Goal: Task Accomplishment & Management: Use online tool/utility

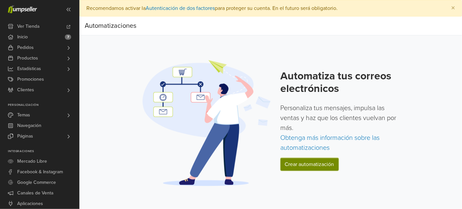
click at [304, 165] on link "Crear automatización" at bounding box center [310, 164] width 58 height 13
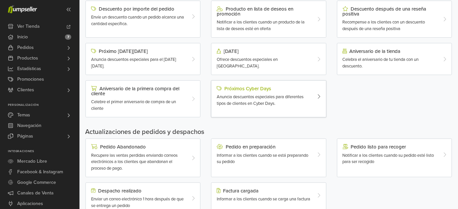
scroll to position [100, 0]
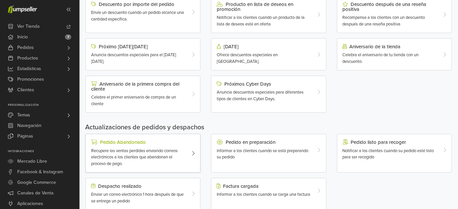
click at [177, 151] on span "Recupere las ventas perdidas enviando correos electrónicos a los clientes que a…" at bounding box center [134, 157] width 86 height 18
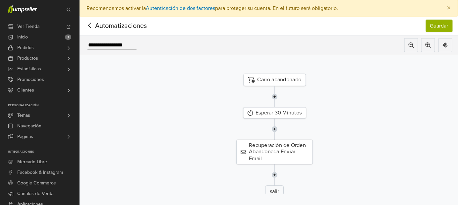
click at [89, 27] on icon at bounding box center [90, 25] width 10 height 8
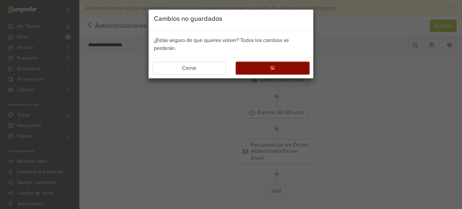
click at [250, 70] on button "Sí" at bounding box center [272, 68] width 73 height 13
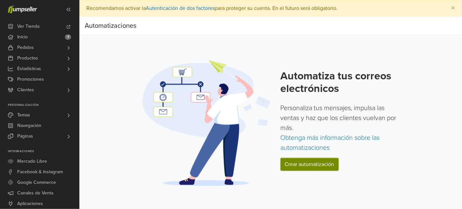
click at [318, 167] on link "Crear automatización" at bounding box center [310, 164] width 58 height 13
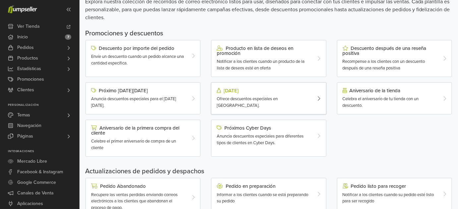
scroll to position [49, 0]
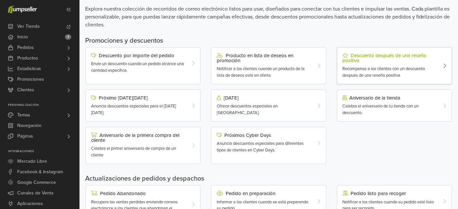
click at [361, 68] on span "Recompense a los clientes con un descuento después de una reseña positiva" at bounding box center [383, 72] width 82 height 12
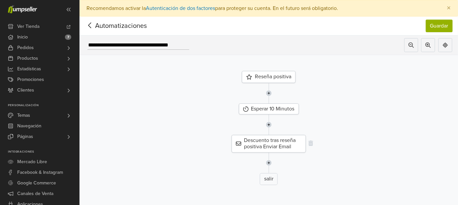
click at [279, 142] on div "Descuento tras reseña positiva Enviar Email" at bounding box center [268, 143] width 74 height 17
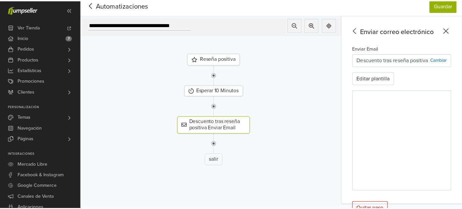
scroll to position [16, 0]
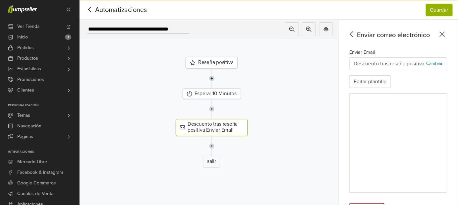
click at [214, 108] on img at bounding box center [211, 109] width 5 height 20
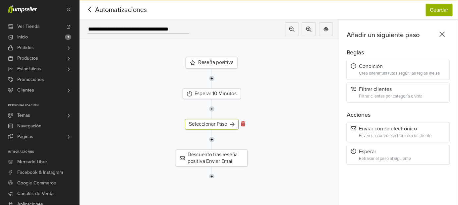
click at [244, 123] on icon at bounding box center [243, 123] width 5 height 5
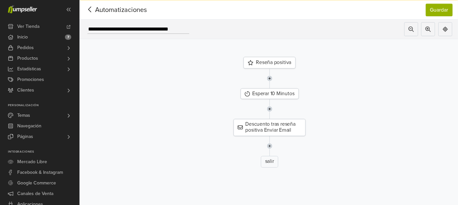
click at [92, 10] on icon at bounding box center [90, 9] width 10 height 8
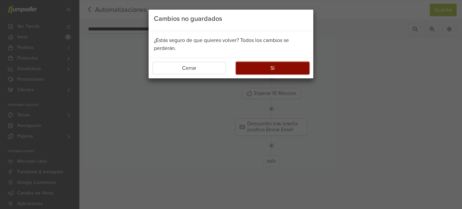
click at [253, 70] on button "Sí" at bounding box center [272, 68] width 73 height 13
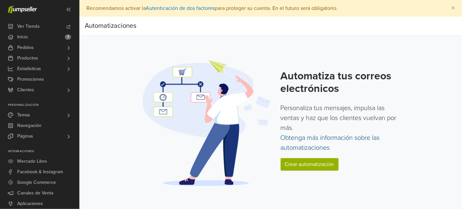
click at [320, 139] on link "Obtenga más información sobre las automatizaciones" at bounding box center [330, 143] width 99 height 18
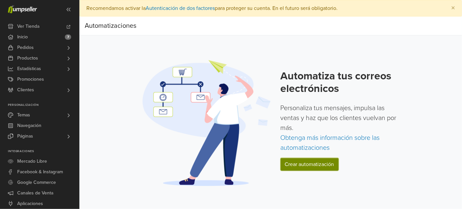
click at [285, 161] on link "Crear automatización" at bounding box center [310, 164] width 58 height 13
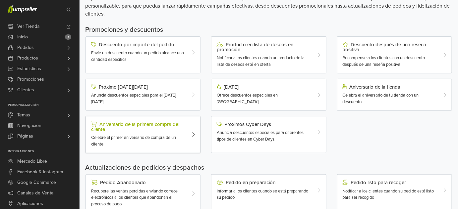
scroll to position [60, 0]
click at [378, 49] on div "Descuento después de una reseña positiva" at bounding box center [389, 47] width 94 height 10
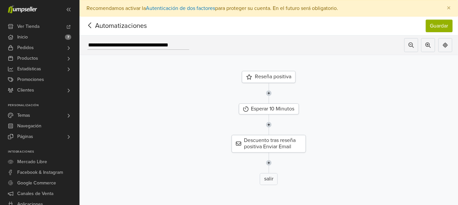
click at [269, 77] on div "Reseña positiva" at bounding box center [269, 77] width 54 height 12
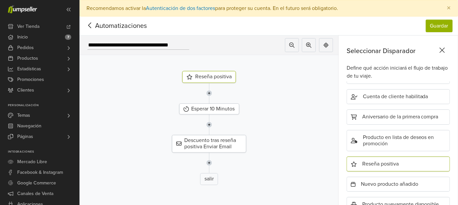
scroll to position [244, 0]
